Goal: Find specific page/section

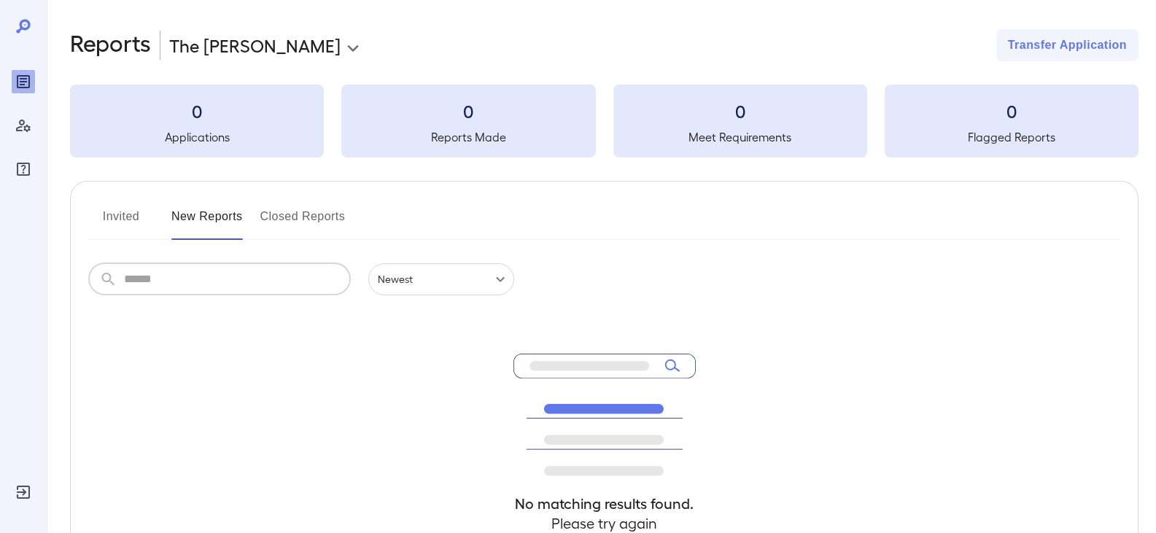
click at [187, 285] on input "text" at bounding box center [237, 279] width 227 height 32
click at [133, 224] on button "Invited" at bounding box center [121, 222] width 66 height 35
click at [132, 215] on button "Invited" at bounding box center [121, 222] width 66 height 35
click at [211, 220] on button "New Reports" at bounding box center [206, 222] width 71 height 35
